Goal: Task Accomplishment & Management: Manage account settings

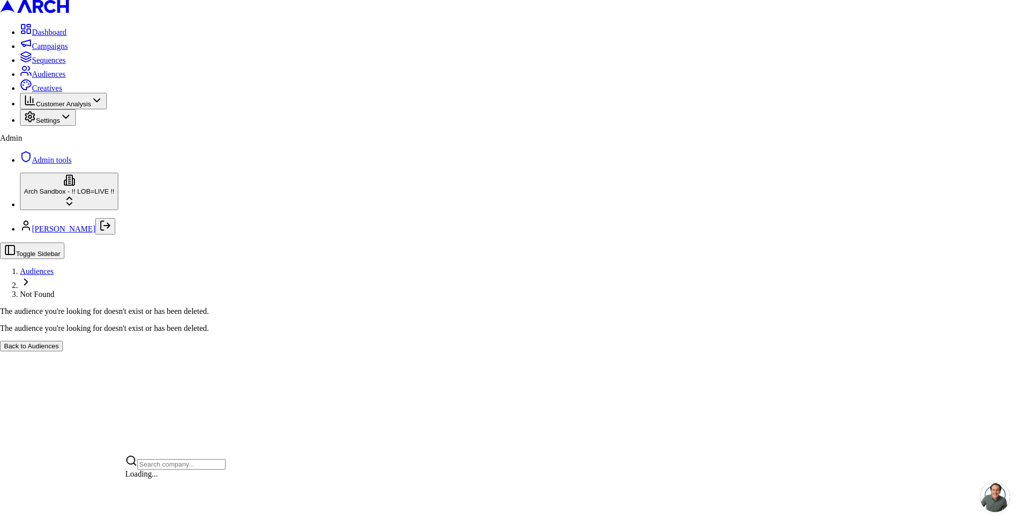
click at [68, 359] on html "Dashboard Campaigns Sequences Audiences Creatives Customer Analysis Settings Ad…" at bounding box center [511, 179] width 1022 height 359
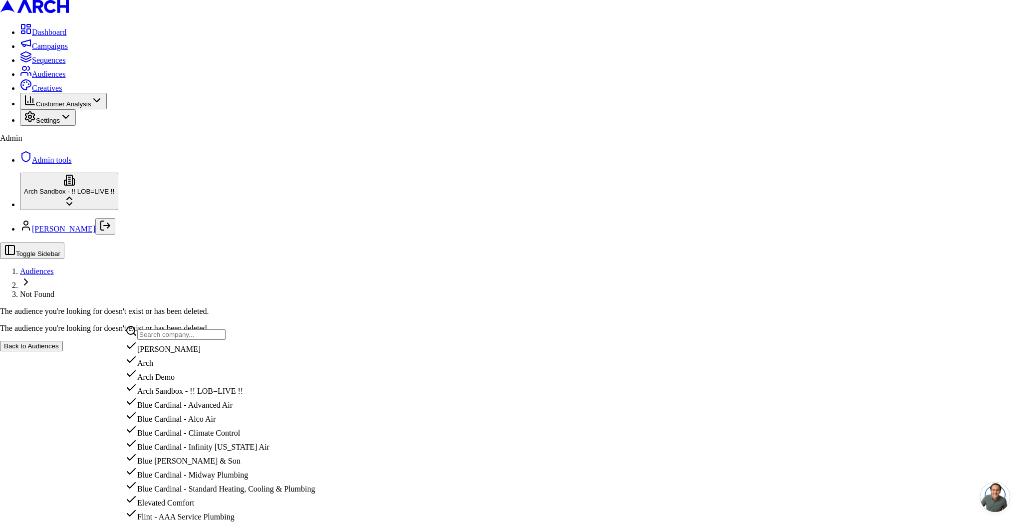
click at [155, 332] on input "text" at bounding box center [181, 334] width 88 height 10
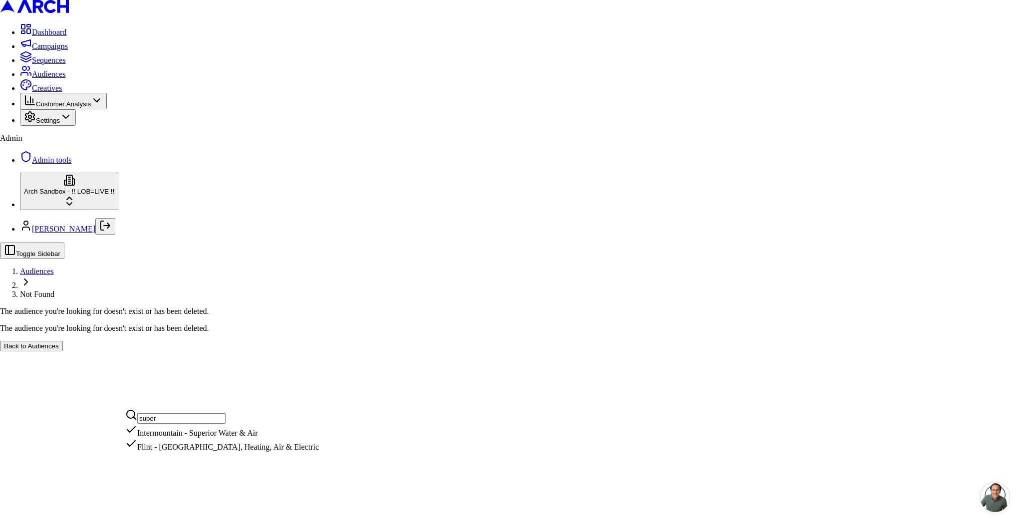
type input "superi"
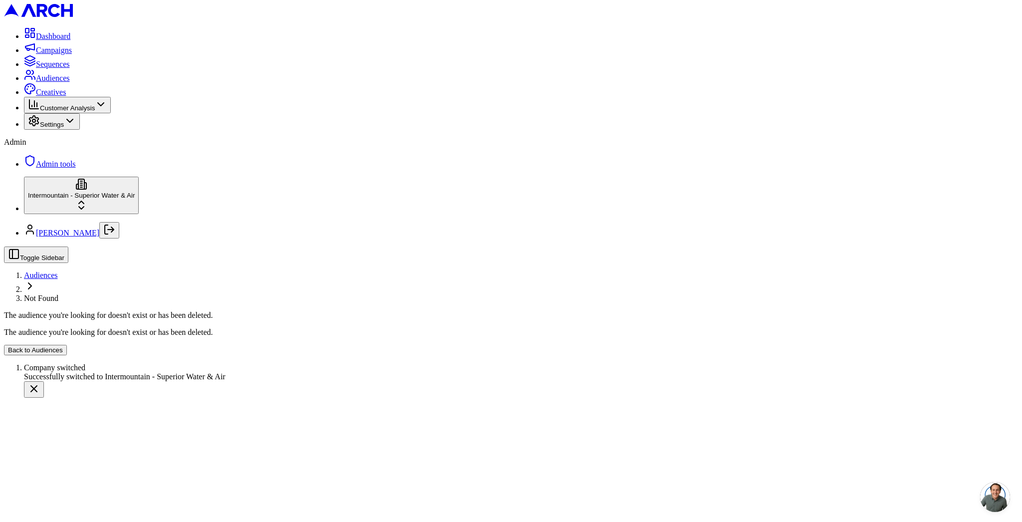
click at [53, 68] on span "Sequences" at bounding box center [53, 64] width 34 height 8
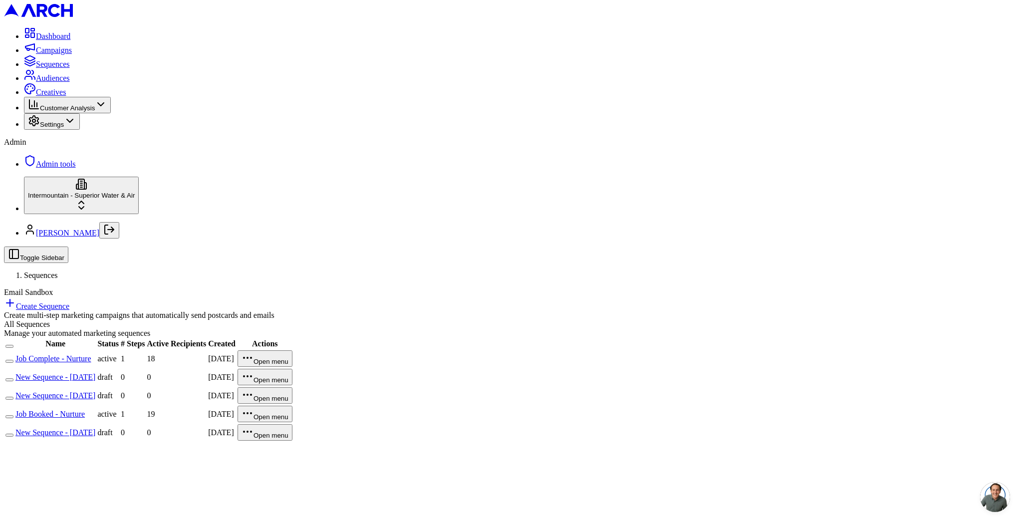
click at [85, 410] on link "Job Booked - Nurture" at bounding box center [49, 414] width 69 height 8
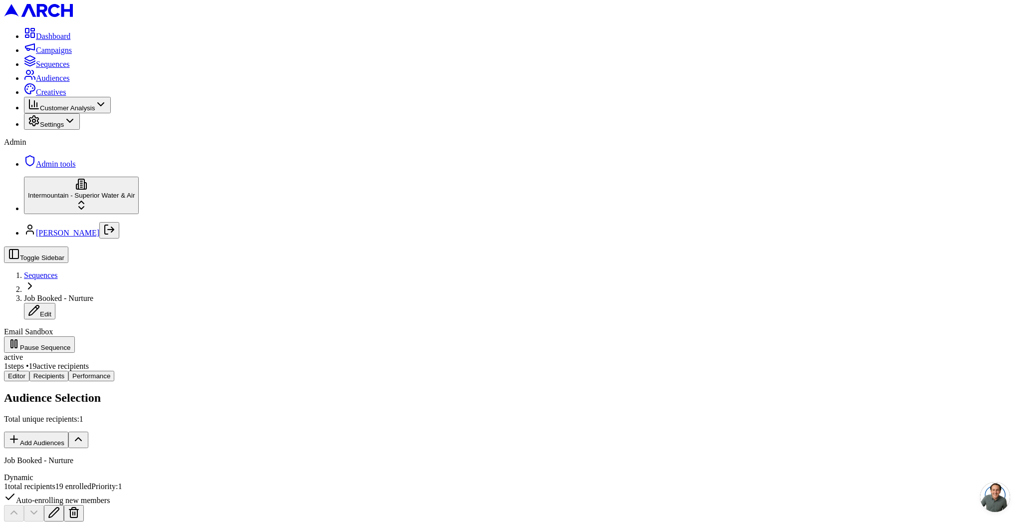
scroll to position [166, 0]
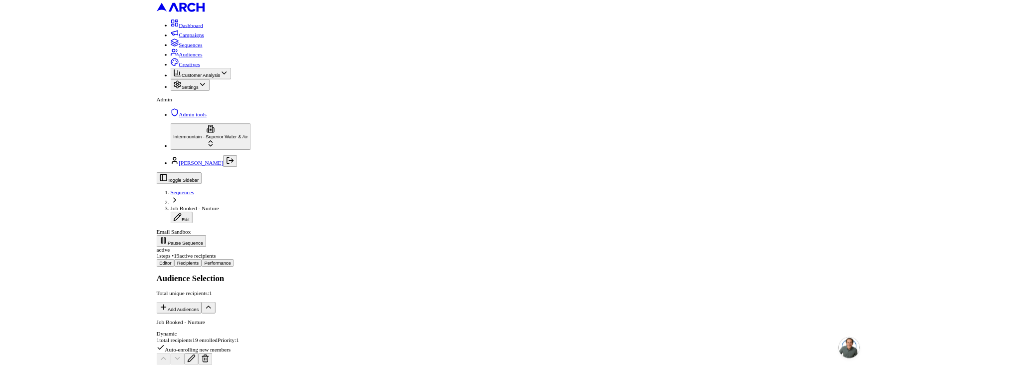
scroll to position [384, 0]
